Goal: Task Accomplishment & Management: Manage account settings

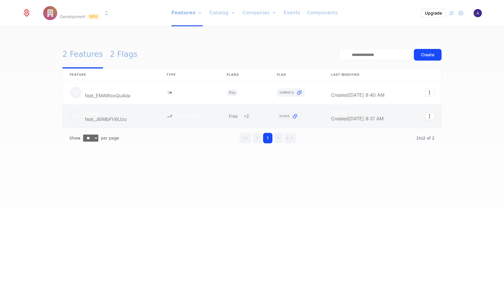
click at [114, 118] on link at bounding box center [111, 116] width 97 height 23
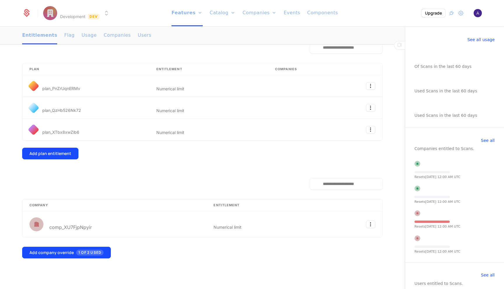
scroll to position [90, 0]
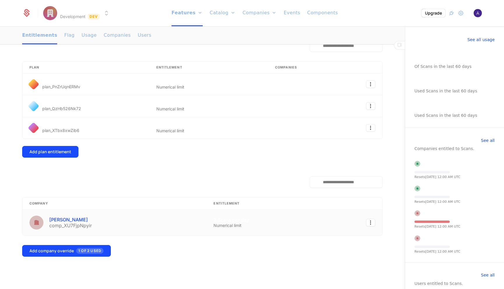
click at [81, 220] on div "[PERSON_NAME]" at bounding box center [70, 220] width 43 height 5
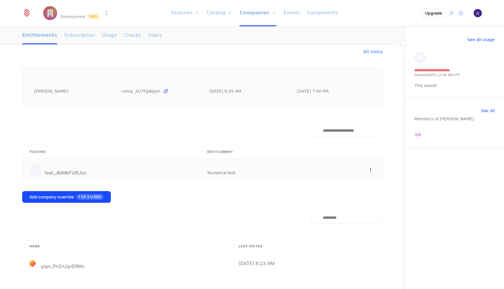
scroll to position [64, 0]
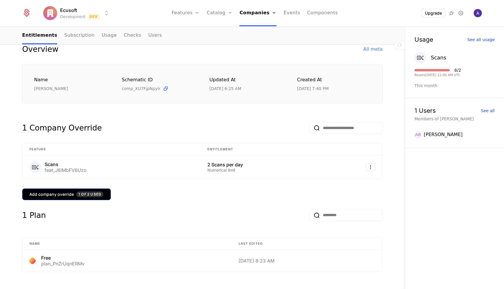
click at [92, 195] on span "1 of 2 Used" at bounding box center [89, 195] width 27 height 6
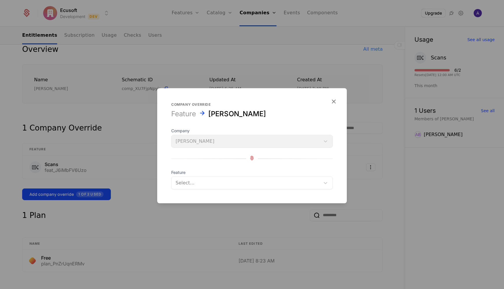
click at [244, 183] on div at bounding box center [246, 183] width 141 height 8
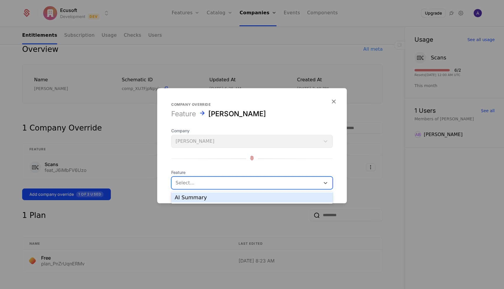
click at [228, 159] on div at bounding box center [252, 159] width 162 height 8
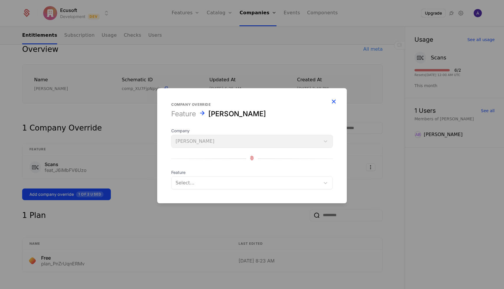
click at [334, 101] on icon "button" at bounding box center [334, 102] width 8 height 8
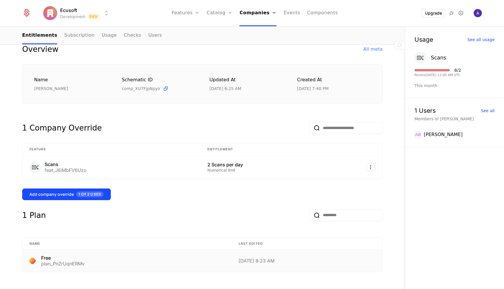
click at [150, 262] on div "Free plan_PnZrUqnERMv" at bounding box center [126, 261] width 195 height 10
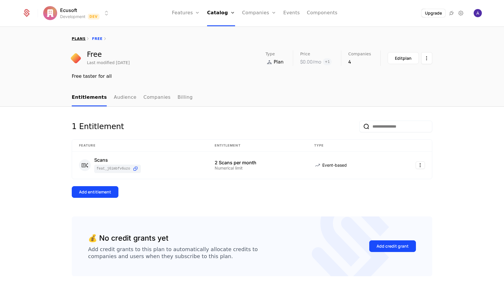
click at [81, 40] on link "plans" at bounding box center [79, 39] width 14 height 4
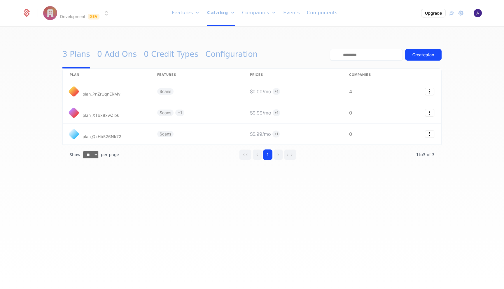
click at [171, 211] on div "3 Plans 0 Add Ons 0 Credit Types Configuration Create plan plan Features Prices…" at bounding box center [252, 160] width 504 height 266
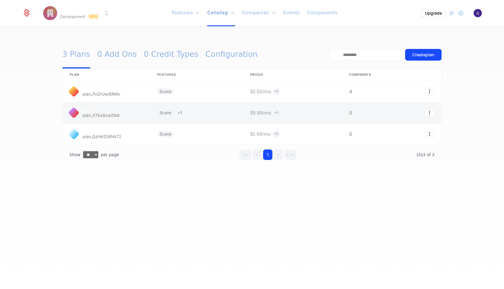
click at [153, 110] on link at bounding box center [196, 112] width 93 height 21
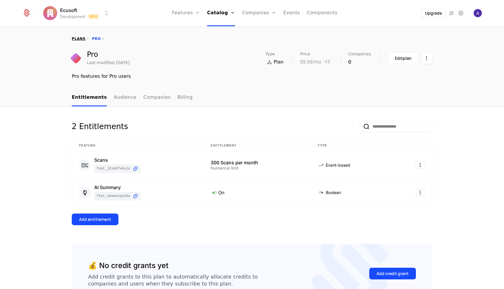
click at [82, 39] on link "plans" at bounding box center [79, 39] width 14 height 4
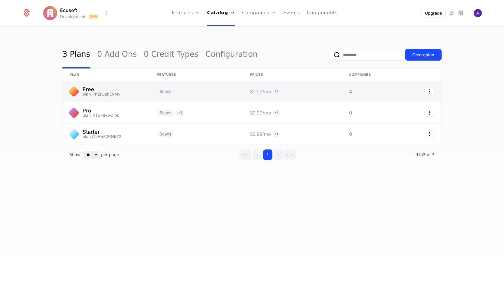
click at [89, 91] on link at bounding box center [106, 91] width 87 height 21
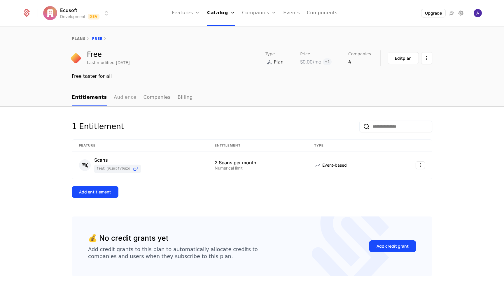
click at [122, 97] on link "Audience" at bounding box center [125, 97] width 23 height 17
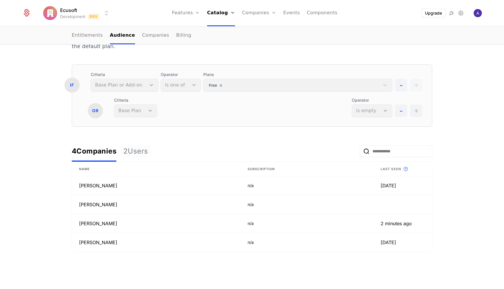
scroll to position [69, 0]
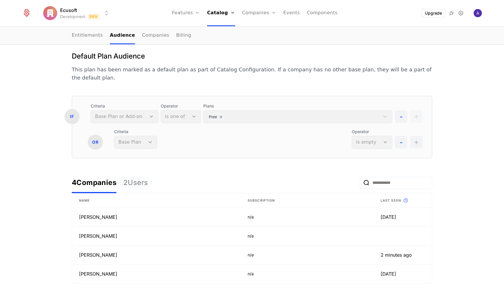
click at [145, 147] on form "IF Criteria Base Plan or Add-on Operator is one of Plans Free - + OR Criteria B…" at bounding box center [252, 194] width 360 height 197
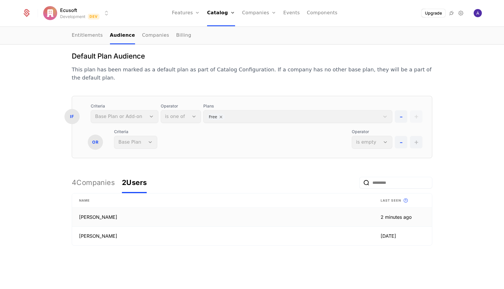
click at [114, 210] on td "[PERSON_NAME]" at bounding box center [223, 217] width 302 height 19
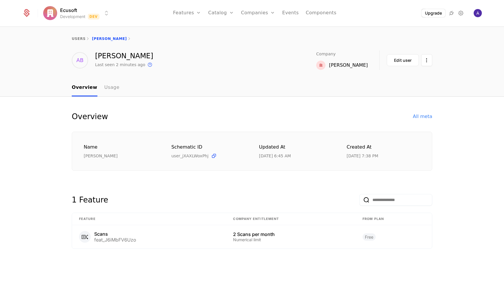
click at [108, 86] on link "Usage" at bounding box center [111, 87] width 15 height 17
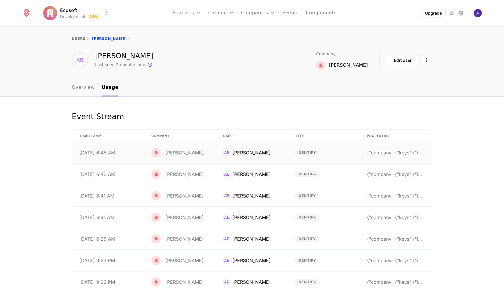
click at [399, 154] on div "{"company":{"keys":{"id":"user_2uVca52tnfbY6mlIsnd" at bounding box center [396, 152] width 58 height 5
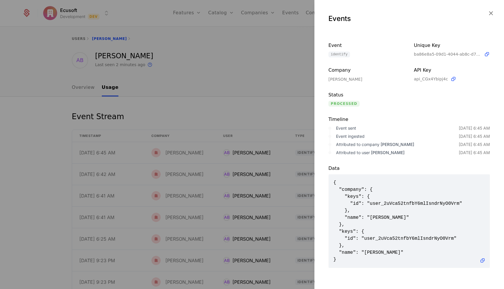
click at [267, 121] on div at bounding box center [252, 144] width 504 height 289
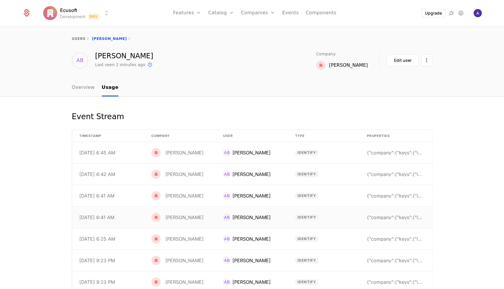
click at [374, 213] on td "{"company":{"keys":{"id":"user_2uVca52tnfbY6mlIsnd" at bounding box center [396, 217] width 72 height 21
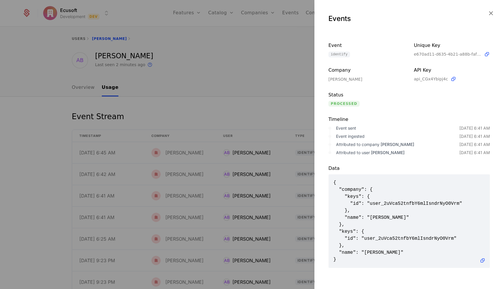
click at [303, 114] on div at bounding box center [252, 144] width 504 height 289
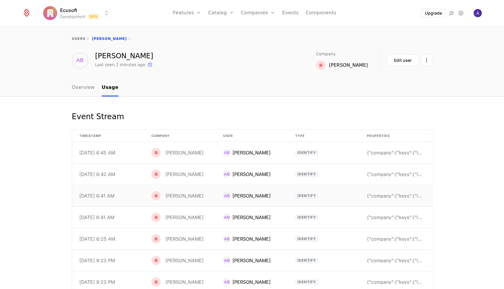
click at [134, 193] on td "[DATE] 6:41 AM" at bounding box center [108, 195] width 72 height 21
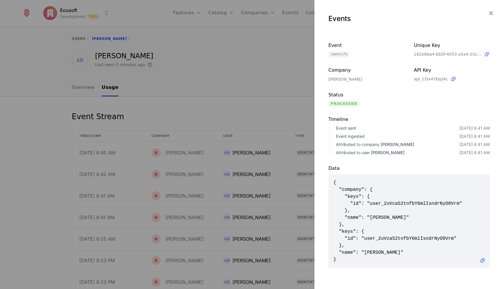
click at [272, 107] on div at bounding box center [252, 144] width 504 height 289
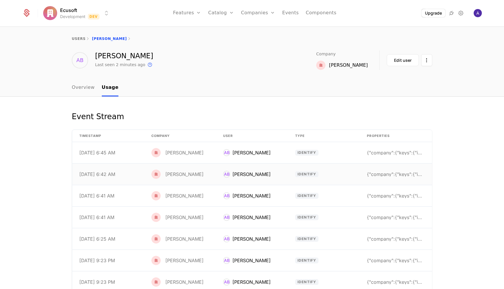
click at [169, 180] on td "[PERSON_NAME]" at bounding box center [180, 174] width 72 height 21
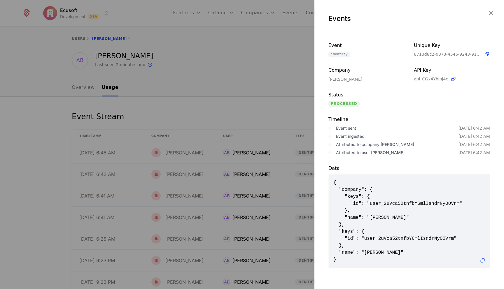
click at [273, 85] on div at bounding box center [252, 144] width 504 height 289
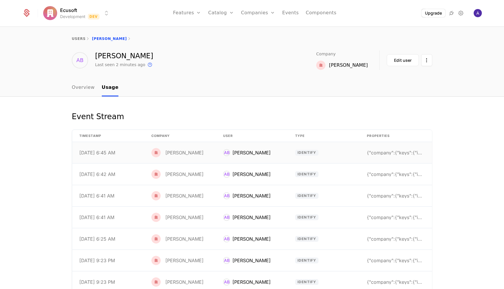
click at [297, 151] on span "identify" at bounding box center [307, 153] width 24 height 6
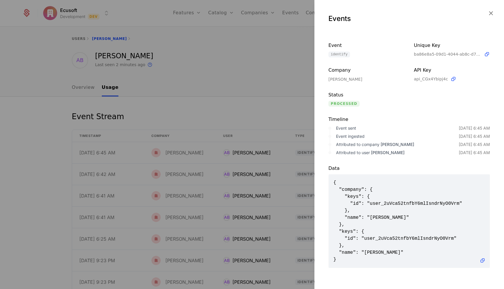
click at [274, 111] on div at bounding box center [252, 144] width 504 height 289
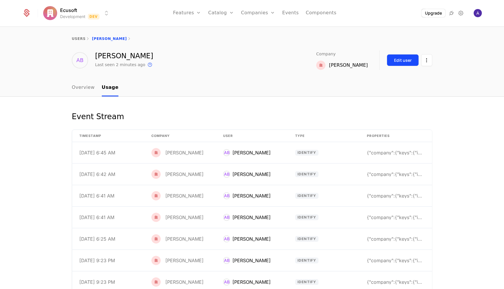
click at [402, 63] on div "Edit user" at bounding box center [402, 60] width 17 height 6
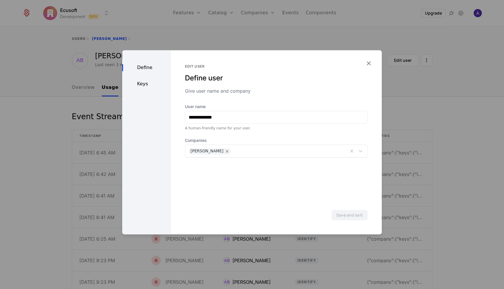
click at [137, 82] on div "Keys" at bounding box center [146, 83] width 49 height 7
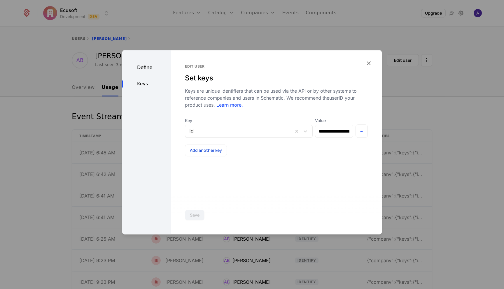
click at [150, 71] on div "Define" at bounding box center [146, 67] width 49 height 7
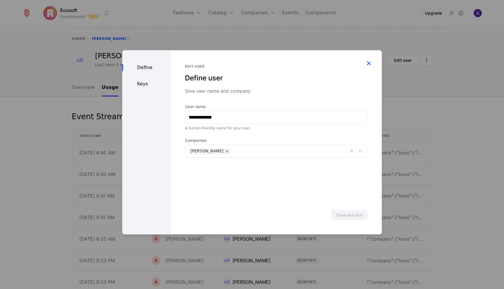
click at [368, 64] on icon "button" at bounding box center [369, 63] width 8 height 8
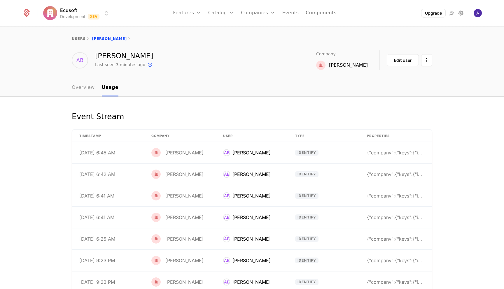
click at [85, 91] on link "Overview" at bounding box center [83, 87] width 23 height 17
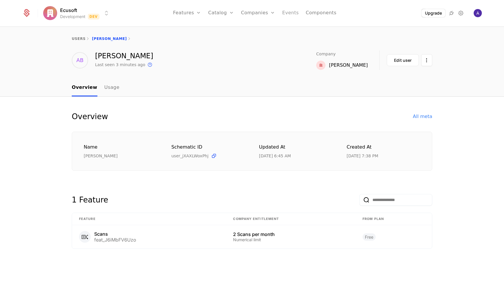
click at [289, 16] on link "Events" at bounding box center [290, 13] width 17 height 26
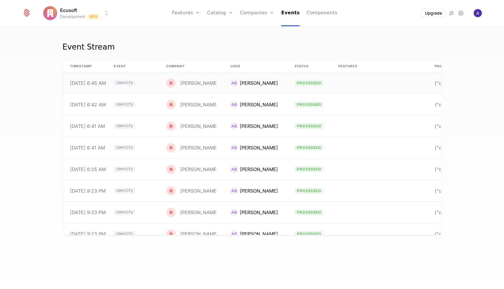
click at [100, 86] on td "[DATE] 6:45 AM" at bounding box center [85, 83] width 44 height 21
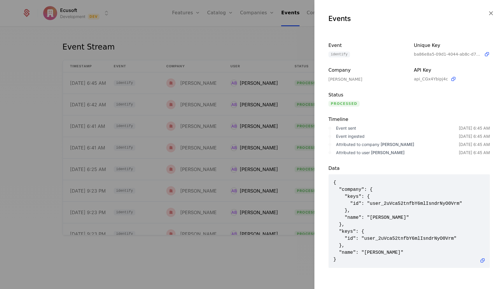
click at [178, 48] on div at bounding box center [252, 144] width 504 height 289
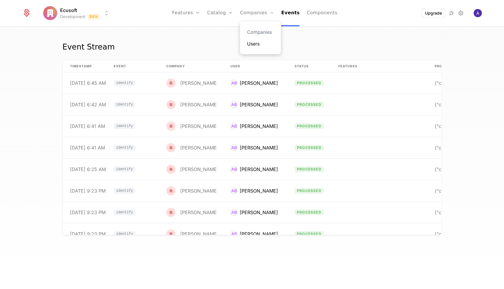
click at [252, 44] on link "Users" at bounding box center [260, 43] width 27 height 7
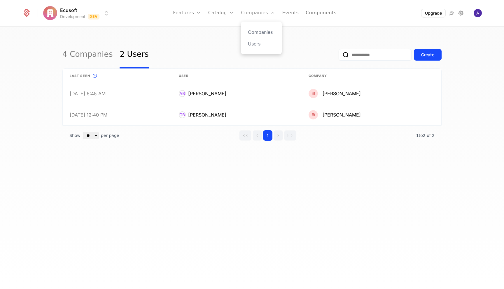
click at [250, 13] on link "Companies" at bounding box center [258, 13] width 34 height 26
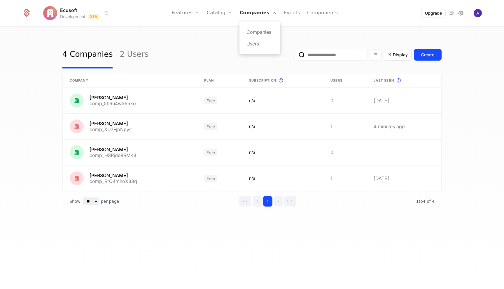
click at [250, 13] on link "Companies" at bounding box center [257, 13] width 37 height 26
click at [171, 53] on div "4 Companies 2 Users Display Create" at bounding box center [251, 54] width 379 height 27
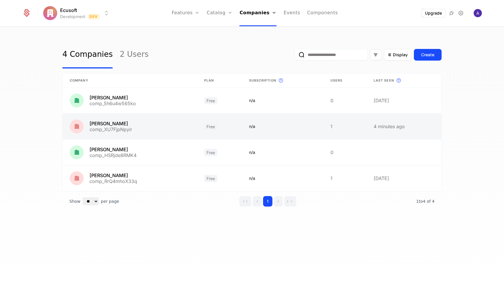
click at [118, 122] on link at bounding box center [130, 127] width 134 height 26
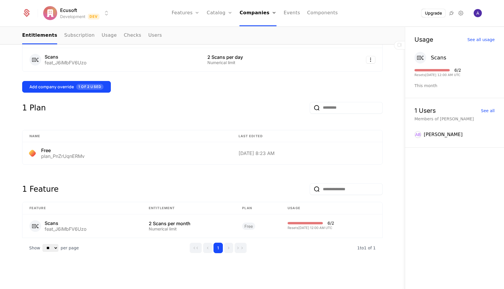
scroll to position [172, 0]
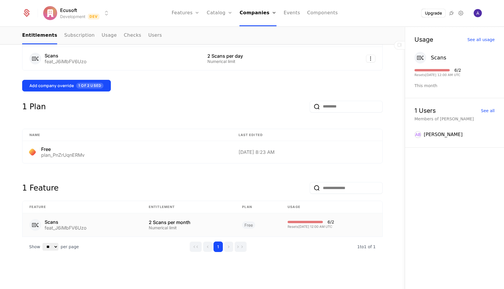
click at [298, 226] on div "Resets 9/1/2025, 12:00 AM UTC" at bounding box center [311, 226] width 47 height 3
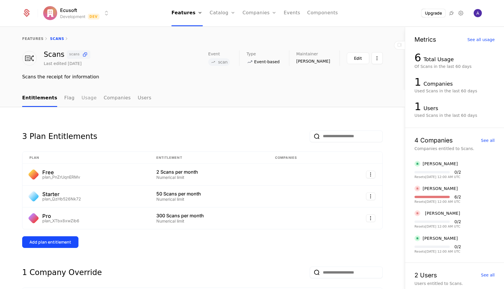
click at [83, 102] on link "Usage" at bounding box center [89, 98] width 15 height 17
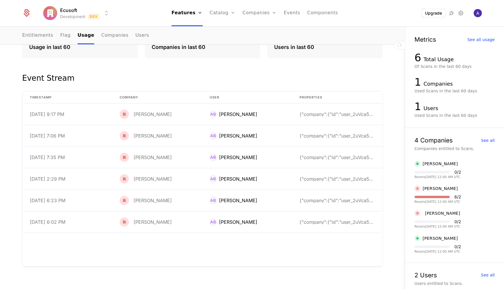
scroll to position [120, 0]
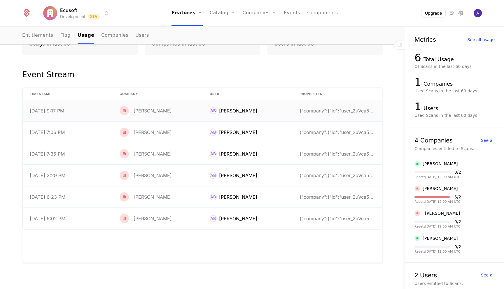
click at [345, 114] on td "{"company":{"id":"user_2uVca52tnfbY6mlIsndrNyO0Vrm" at bounding box center [337, 110] width 90 height 21
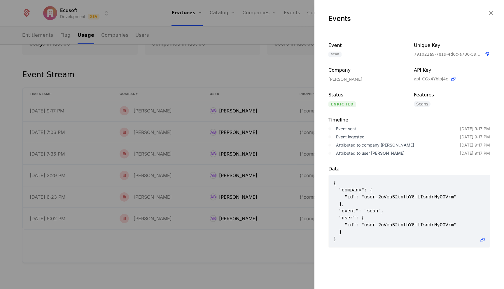
click at [258, 87] on div at bounding box center [252, 144] width 504 height 289
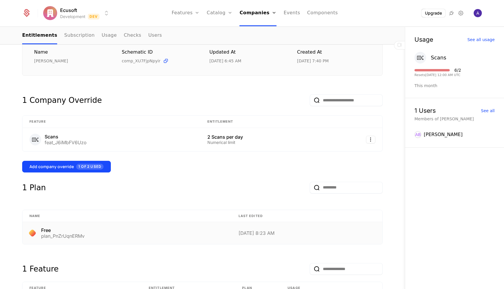
scroll to position [89, 0]
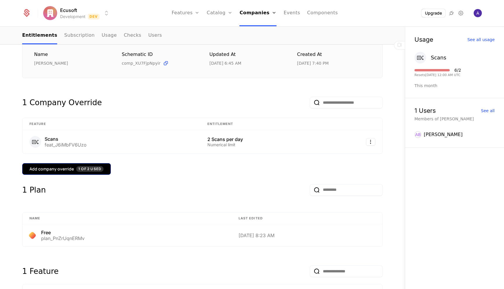
click at [90, 169] on span "1 of 2 Used" at bounding box center [89, 169] width 27 height 6
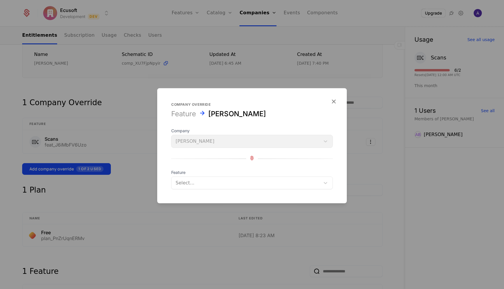
click at [225, 183] on div at bounding box center [246, 183] width 141 height 8
click at [226, 152] on div "Company Alvaro Bodero Feature Select..." at bounding box center [252, 159] width 162 height 62
click at [293, 175] on span "Feature" at bounding box center [252, 173] width 162 height 6
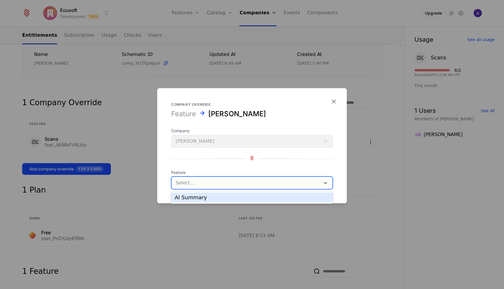
click at [317, 185] on div "Select..." at bounding box center [247, 183] width 142 height 7
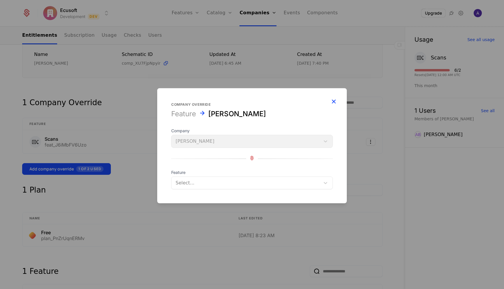
click at [332, 101] on icon "button" at bounding box center [334, 102] width 8 height 8
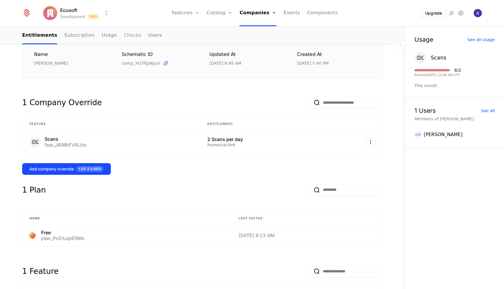
click at [124, 37] on link "Checks" at bounding box center [132, 35] width 17 height 17
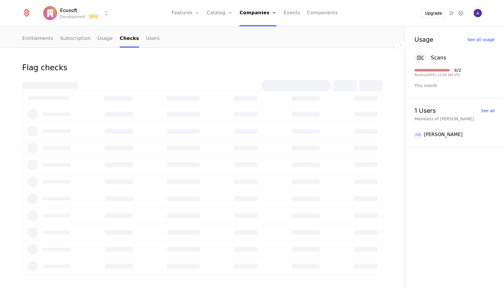
scroll to position [25, 0]
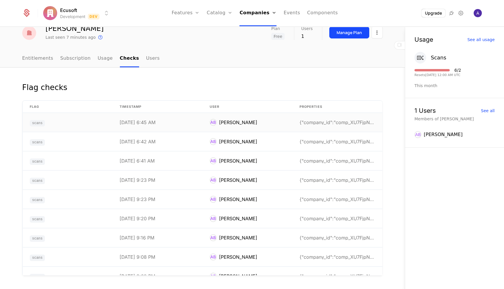
click at [162, 127] on td "[DATE] 6:45 AM" at bounding box center [158, 122] width 90 height 19
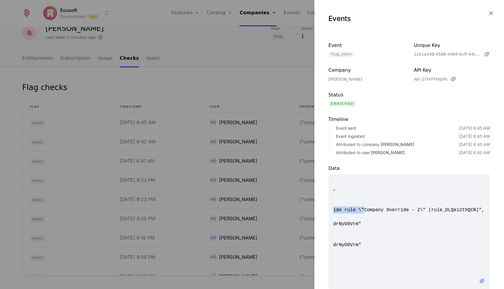
scroll to position [1, 0]
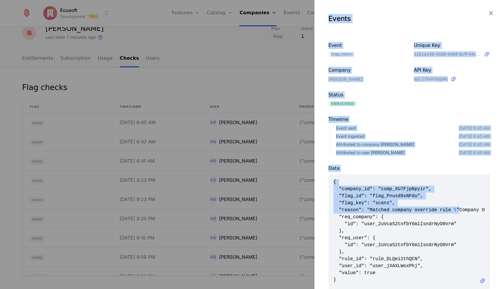
drag, startPoint x: 460, startPoint y: 210, endPoint x: 314, endPoint y: 210, distance: 146.4
click at [314, 210] on div "Events Event flag_check Unique Key 1cb1a148-4588-4d66-bcff-44cb0e580ced Company…" at bounding box center [252, 144] width 504 height 289
click at [352, 211] on span "{ "company_id": "comp_XU7FjpNpyir", "flag_id": "flag_Pnusd9xNFdu", "flag_key": …" at bounding box center [409, 231] width 152 height 105
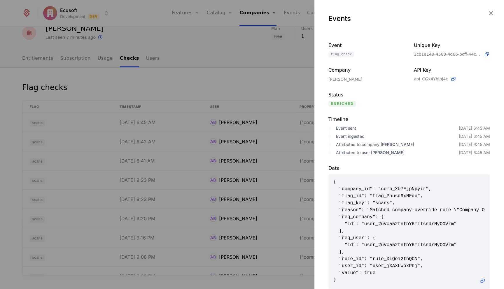
click at [367, 226] on span "{ "company_id": "comp_XU7FjpNpyir", "flag_id": "flag_Pnusd9xNFdu", "flag_key": …" at bounding box center [409, 231] width 152 height 105
click at [490, 11] on icon "button" at bounding box center [491, 13] width 8 height 8
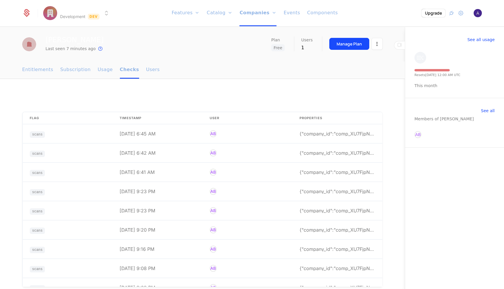
scroll to position [0, 0]
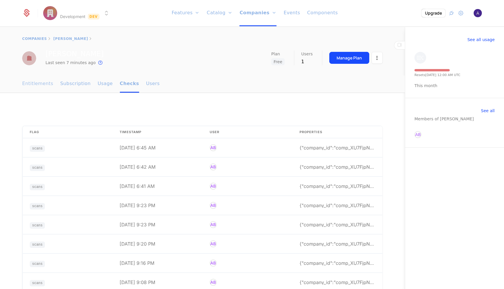
click at [35, 83] on link "Entitlements" at bounding box center [37, 84] width 31 height 17
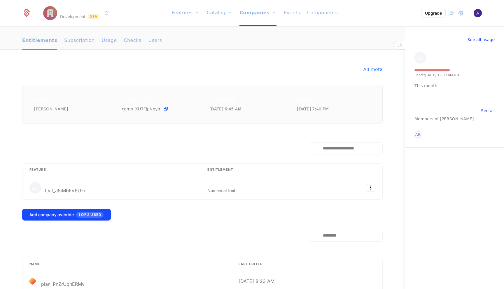
scroll to position [48, 0]
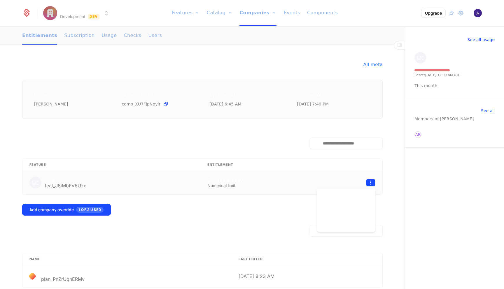
click at [372, 184] on html "Ecusoft Development Dev Features Features Flags Catalog Plans Add Ons Credits C…" at bounding box center [252, 144] width 504 height 289
click at [333, 210] on div "Edit" at bounding box center [329, 210] width 10 height 8
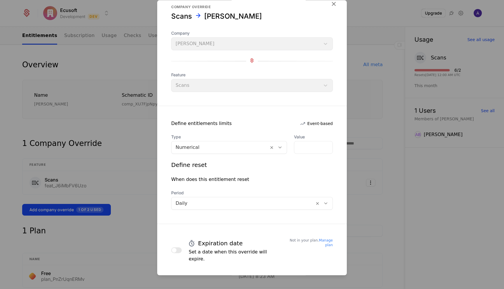
scroll to position [0, 0]
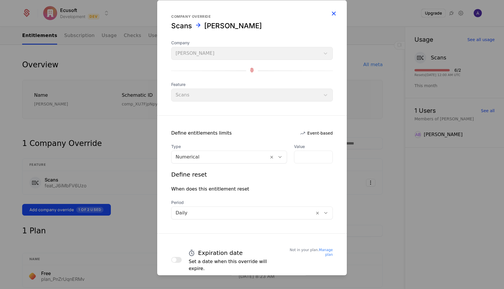
click at [332, 11] on icon "button" at bounding box center [334, 14] width 8 height 8
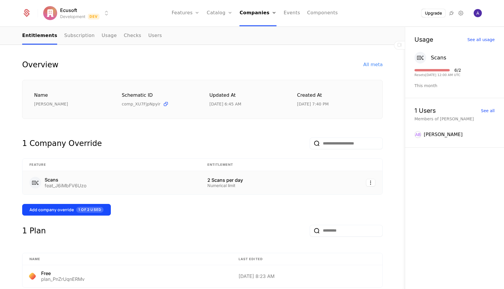
click at [223, 184] on div "Numerical limit" at bounding box center [262, 186] width 110 height 4
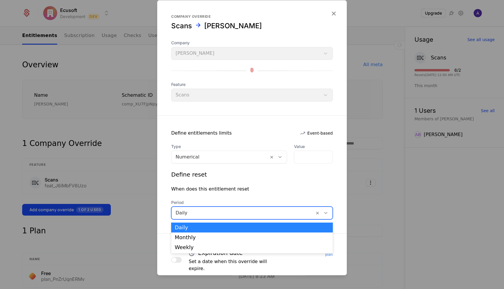
click at [256, 217] on div "Daily" at bounding box center [242, 213] width 143 height 10
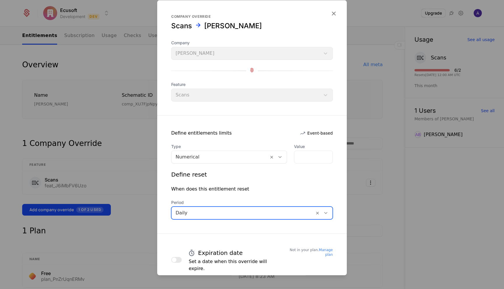
click at [256, 217] on div "Daily" at bounding box center [242, 213] width 143 height 10
click at [269, 174] on div "Define reset" at bounding box center [252, 175] width 162 height 8
click at [334, 13] on icon "button" at bounding box center [334, 14] width 8 height 8
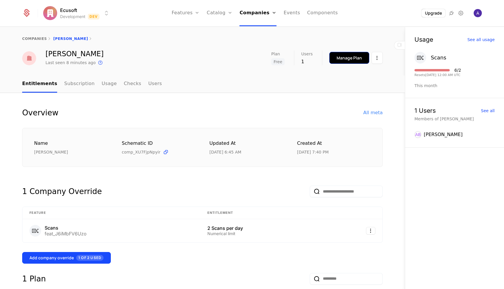
click at [343, 60] on div "Manage Plan" at bounding box center [348, 58] width 25 height 6
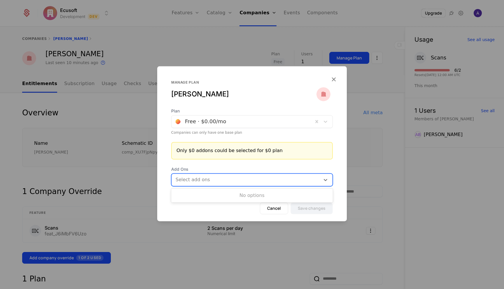
click at [305, 178] on div at bounding box center [246, 180] width 141 height 8
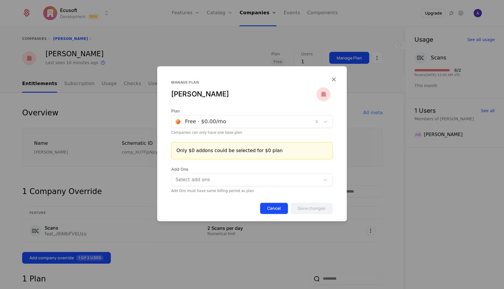
click at [277, 209] on button "Cancel" at bounding box center [274, 209] width 28 height 12
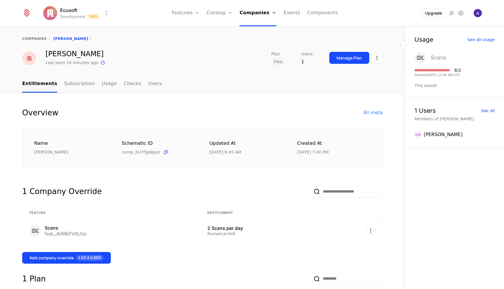
click at [436, 59] on div "Scans" at bounding box center [438, 58] width 15 height 8
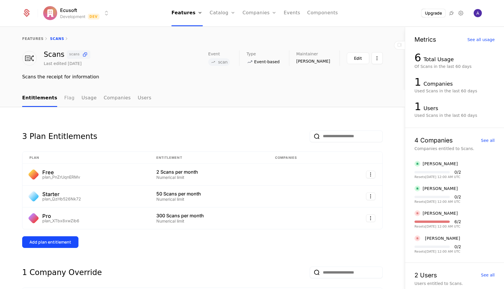
click at [64, 98] on link "Flag" at bounding box center [69, 98] width 10 height 17
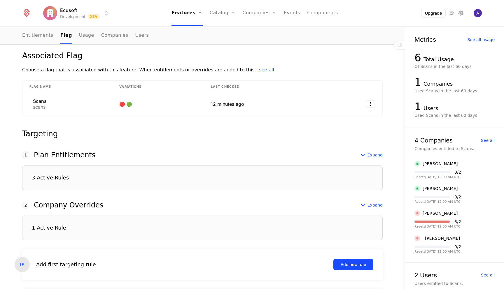
scroll to position [80, 0]
click at [365, 204] on icon at bounding box center [362, 204] width 7 height 7
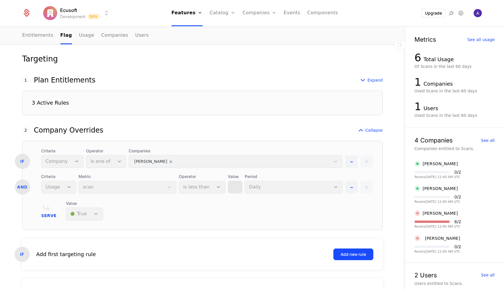
scroll to position [140, 0]
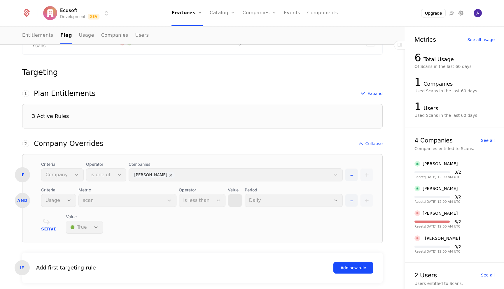
click at [365, 146] on div "Collapse" at bounding box center [370, 143] width 26 height 7
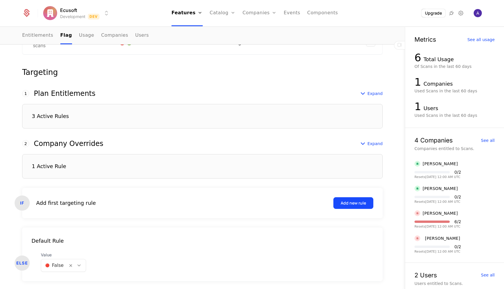
click at [51, 117] on div "3 Active Rules" at bounding box center [50, 116] width 37 height 5
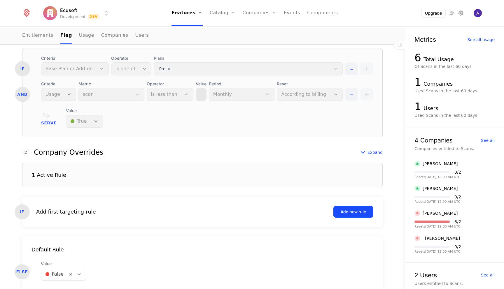
scroll to position [392, 0]
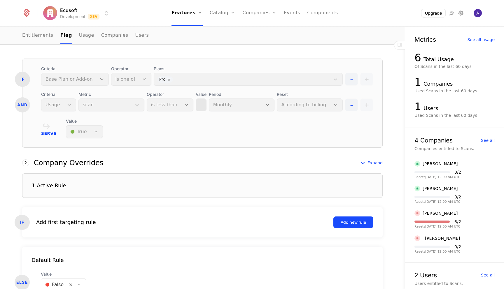
click at [434, 212] on div "[PERSON_NAME]" at bounding box center [440, 214] width 35 height 6
click at [482, 38] on div "See all usage" at bounding box center [480, 40] width 27 height 4
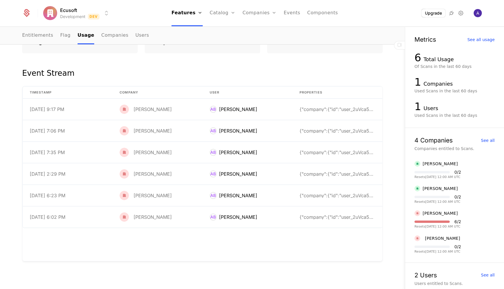
scroll to position [121, 0]
click at [300, 111] on div "{"company":{"id":"user_2uVca52tnfbY6mlIsndrNyO0Vrm" at bounding box center [337, 109] width 76 height 5
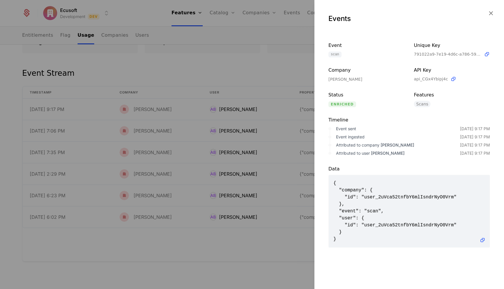
click at [234, 54] on div at bounding box center [252, 144] width 504 height 289
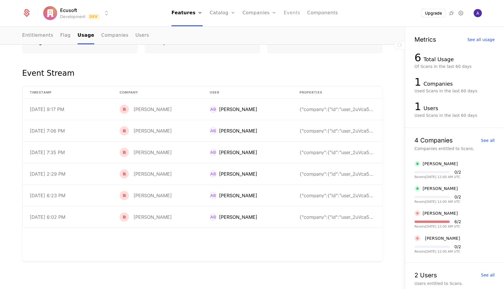
click at [293, 13] on link "Events" at bounding box center [292, 13] width 17 height 26
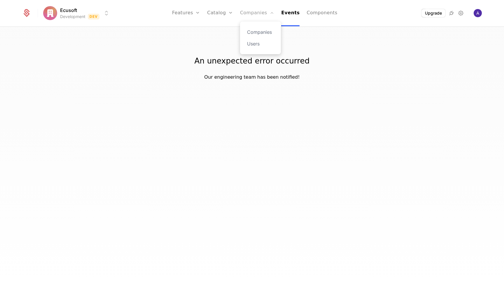
click at [259, 12] on link "Companies" at bounding box center [257, 13] width 34 height 26
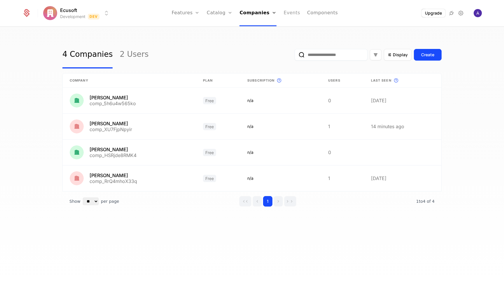
click at [294, 16] on link "Events" at bounding box center [291, 13] width 17 height 26
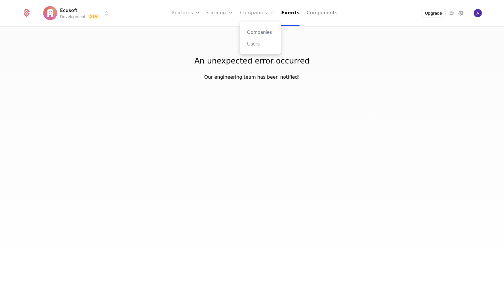
click at [253, 14] on link "Companies" at bounding box center [257, 13] width 34 height 26
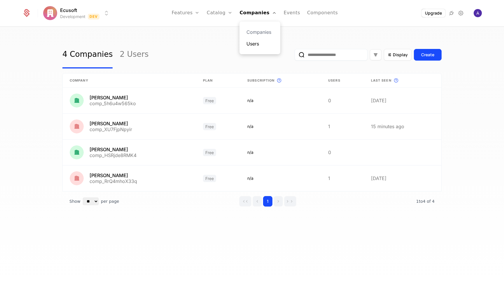
click at [257, 43] on link "Users" at bounding box center [259, 43] width 27 height 7
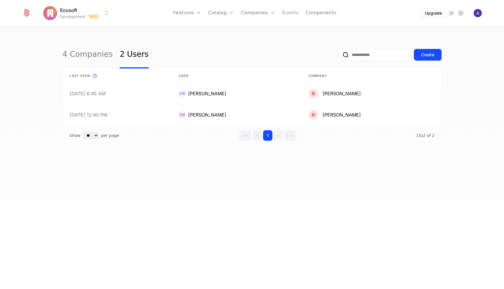
click at [285, 12] on link "Events" at bounding box center [290, 13] width 17 height 26
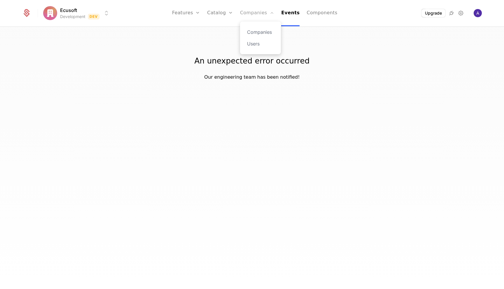
click at [260, 12] on link "Companies" at bounding box center [257, 13] width 34 height 26
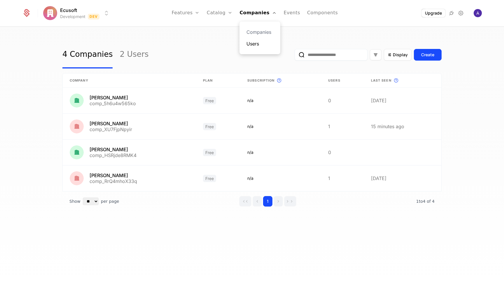
click at [255, 44] on link "Users" at bounding box center [259, 43] width 27 height 7
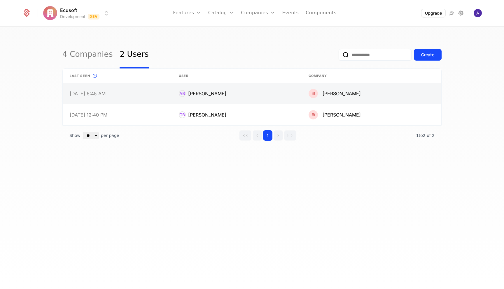
click at [262, 94] on link at bounding box center [237, 93] width 130 height 21
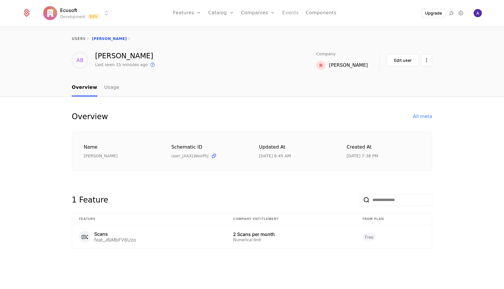
click at [286, 12] on link "Events" at bounding box center [290, 13] width 17 height 26
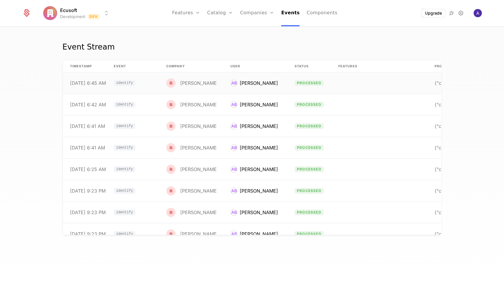
click at [352, 83] on td at bounding box center [379, 83] width 96 height 21
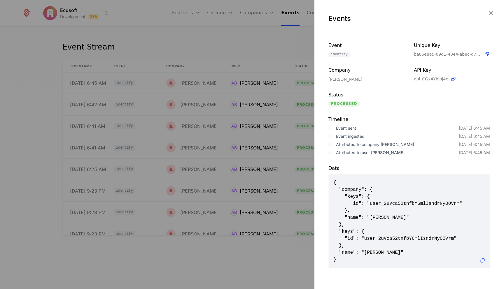
click at [298, 48] on div at bounding box center [252, 144] width 504 height 289
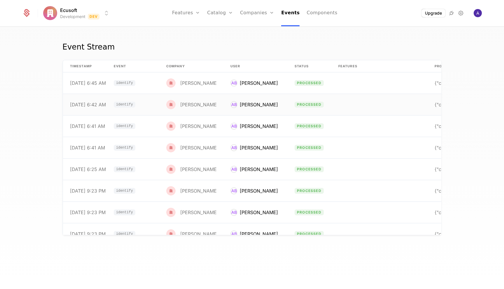
click at [408, 105] on td at bounding box center [379, 104] width 96 height 21
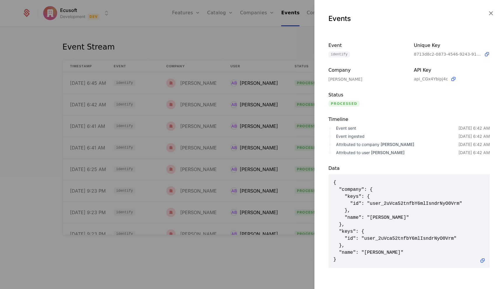
click at [267, 46] on div at bounding box center [252, 144] width 504 height 289
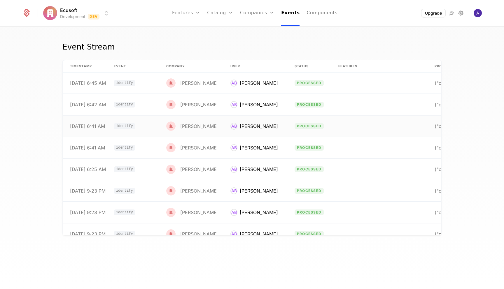
click at [97, 125] on div "[DATE] 6:41 AM" at bounding box center [87, 126] width 35 height 5
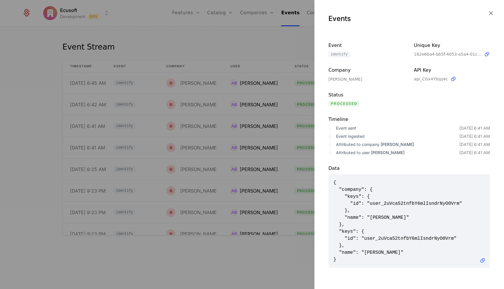
click at [269, 42] on div at bounding box center [252, 144] width 504 height 289
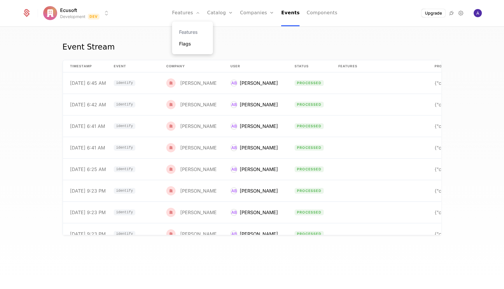
click at [192, 45] on link "Flags" at bounding box center [192, 43] width 27 height 7
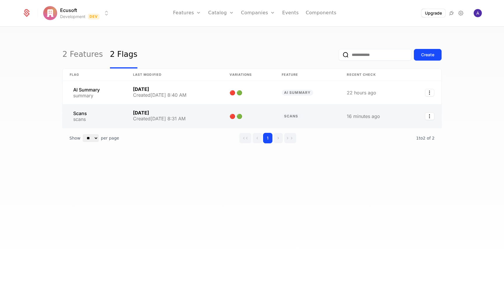
click at [168, 117] on link at bounding box center [174, 116] width 97 height 23
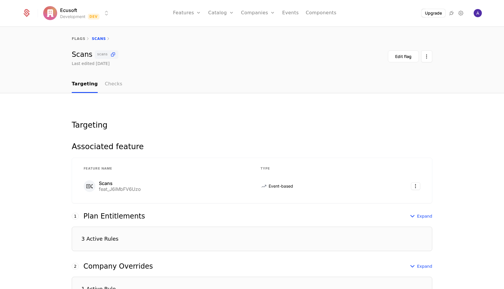
click at [106, 81] on link "Checks" at bounding box center [113, 84] width 17 height 17
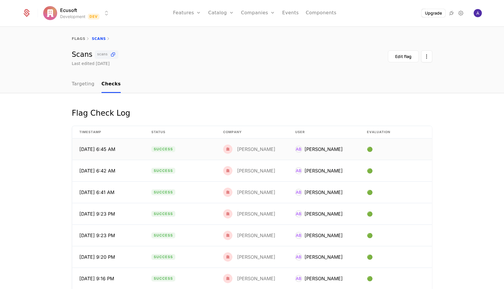
click at [287, 152] on td "[PERSON_NAME]" at bounding box center [252, 149] width 72 height 21
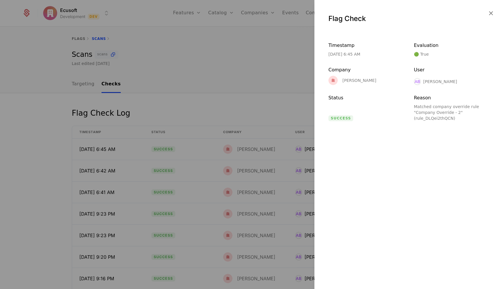
click at [192, 103] on div at bounding box center [252, 144] width 504 height 289
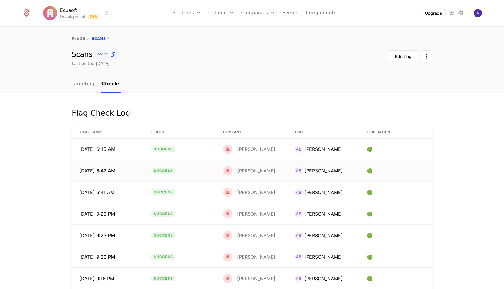
click at [193, 173] on td "Success" at bounding box center [180, 170] width 72 height 21
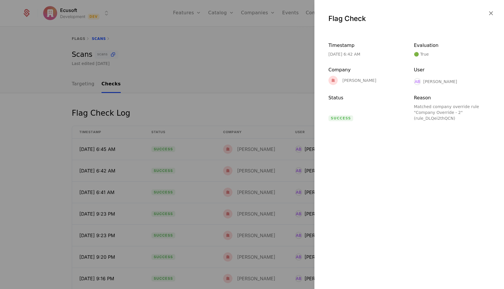
click at [194, 86] on div at bounding box center [252, 144] width 504 height 289
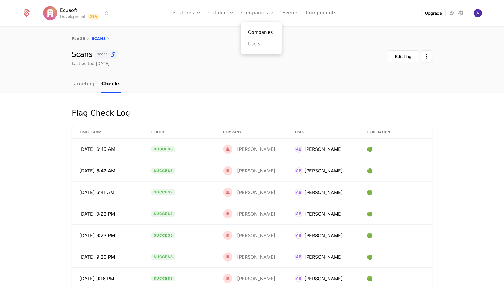
click at [256, 29] on link "Companies" at bounding box center [261, 32] width 27 height 7
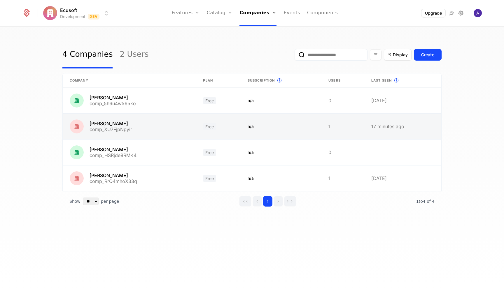
click at [167, 127] on link at bounding box center [129, 127] width 133 height 26
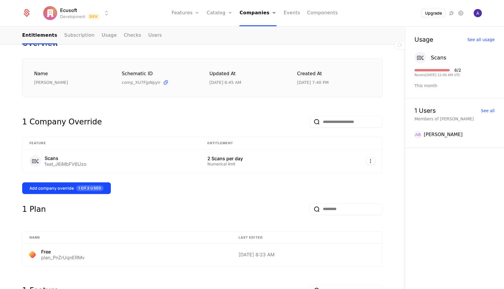
scroll to position [86, 0]
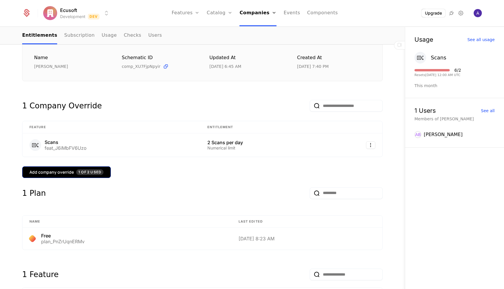
click at [83, 173] on span "1 of 2 Used" at bounding box center [89, 172] width 27 height 6
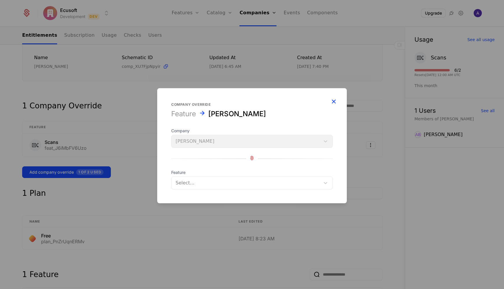
click at [334, 101] on icon "button" at bounding box center [334, 102] width 8 height 8
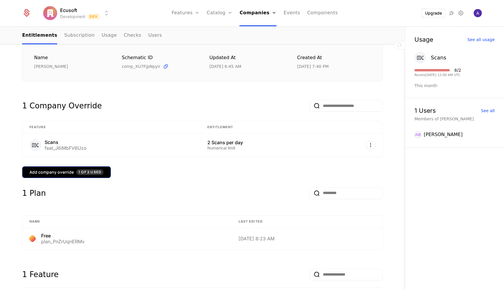
click at [94, 172] on span "1 of 2 Used" at bounding box center [89, 172] width 27 height 6
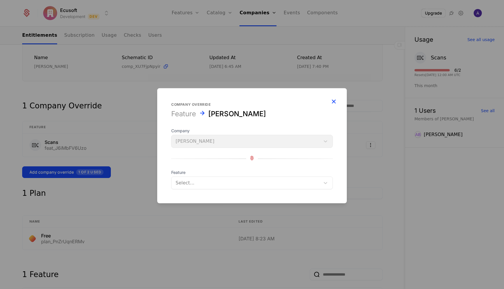
click at [333, 101] on icon "button" at bounding box center [334, 102] width 8 height 8
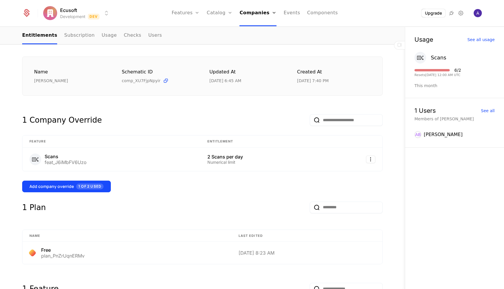
scroll to position [69, 0]
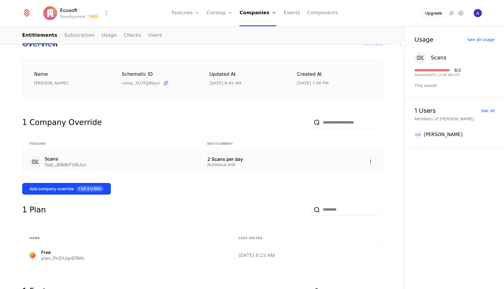
click at [73, 162] on div "feat_J6iMbFV6Uzo" at bounding box center [66, 164] width 42 height 5
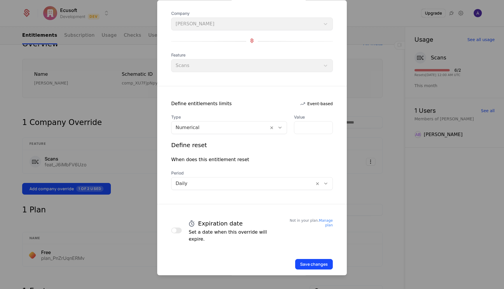
scroll to position [30, 0]
click at [325, 184] on icon at bounding box center [325, 182] width 5 height 5
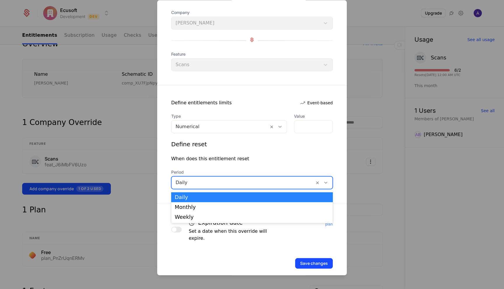
click at [325, 184] on icon at bounding box center [325, 182] width 5 height 5
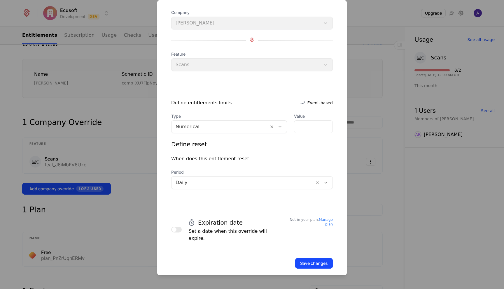
scroll to position [0, 0]
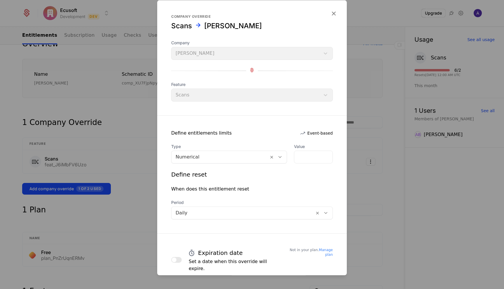
click at [245, 187] on div "When does this entitlement reset" at bounding box center [252, 189] width 162 height 7
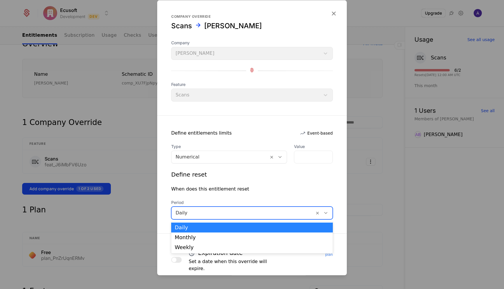
click at [194, 212] on div at bounding box center [243, 213] width 135 height 8
click at [274, 194] on div "Define reset When does this entitlement reset Period Daily selected, 1 of 3. 3 …" at bounding box center [252, 195] width 162 height 49
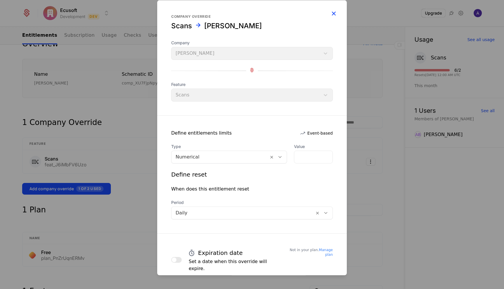
click at [333, 13] on icon "button" at bounding box center [334, 14] width 8 height 8
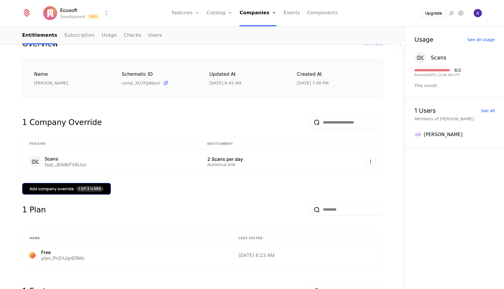
click at [56, 188] on div "Add company override 1 of 2 Used" at bounding box center [66, 189] width 74 height 6
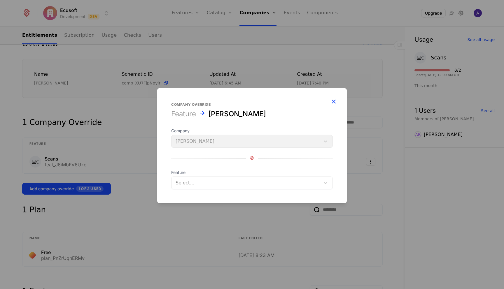
click at [333, 101] on icon "button" at bounding box center [334, 102] width 8 height 8
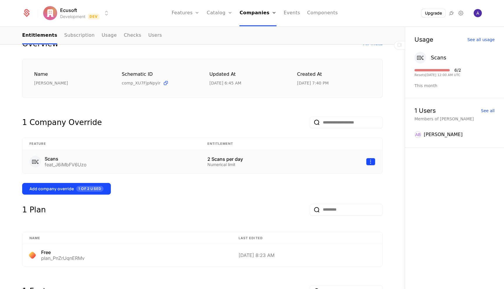
click at [367, 165] on html "Ecusoft Development Dev Features Features Flags Catalog Plans Add Ons Credits C…" at bounding box center [252, 144] width 504 height 289
click at [326, 189] on div "Edit" at bounding box center [329, 189] width 10 height 8
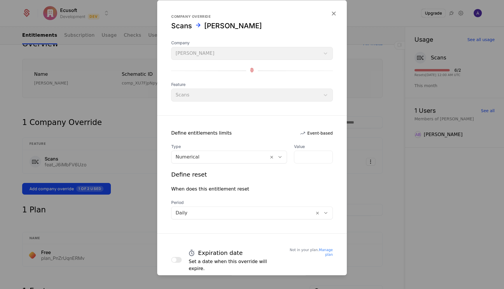
click at [215, 161] on div at bounding box center [220, 157] width 89 height 8
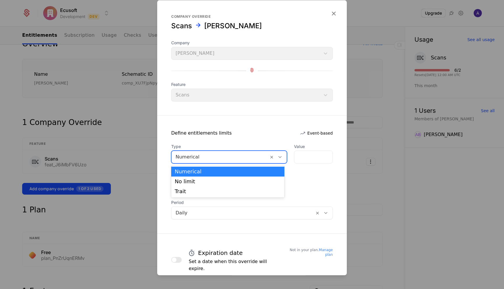
click at [215, 161] on div at bounding box center [220, 157] width 89 height 8
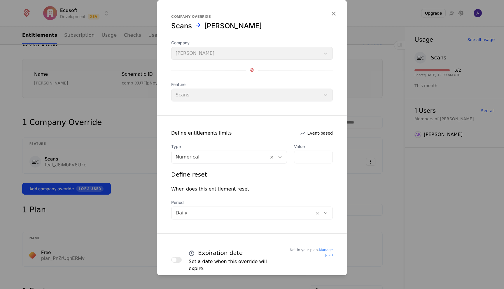
click at [200, 255] on h4 "Expiration date" at bounding box center [220, 253] width 45 height 8
click at [314, 159] on input "*" at bounding box center [313, 157] width 38 height 12
click at [333, 13] on icon "button" at bounding box center [334, 14] width 8 height 8
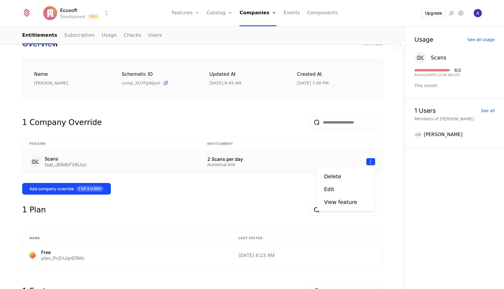
click at [371, 162] on html "Ecusoft Development Dev Features Features Flags Catalog Plans Add Ons Credits C…" at bounding box center [252, 144] width 504 height 289
click at [348, 203] on div "View feature" at bounding box center [340, 202] width 33 height 8
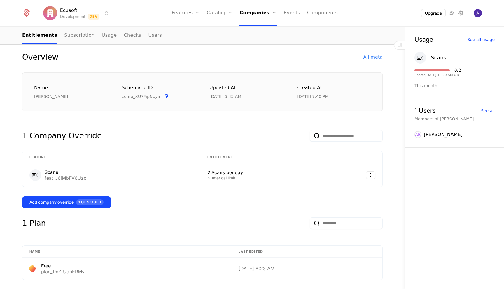
scroll to position [58, 0]
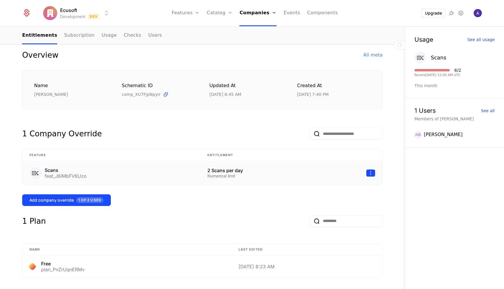
click at [369, 174] on html "Ecusoft Development Dev Features Features Flags Catalog Plans Add Ons Credits C…" at bounding box center [252, 144] width 504 height 289
click at [336, 187] on div "Delete" at bounding box center [332, 188] width 17 height 8
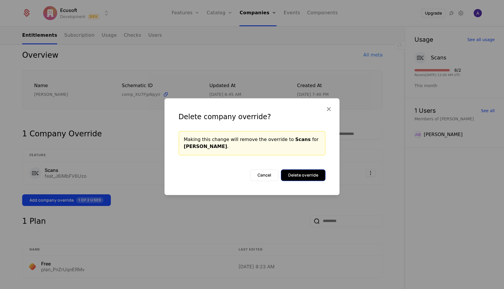
click at [304, 175] on button "Delete override" at bounding box center [303, 175] width 45 height 12
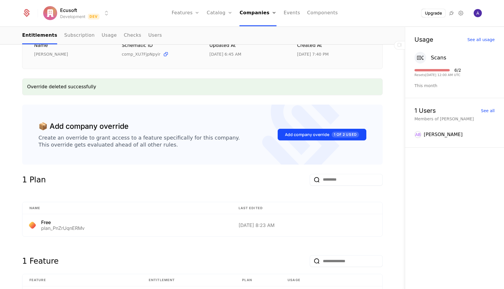
scroll to position [29, 0]
